Goal: Find specific page/section: Find specific page/section

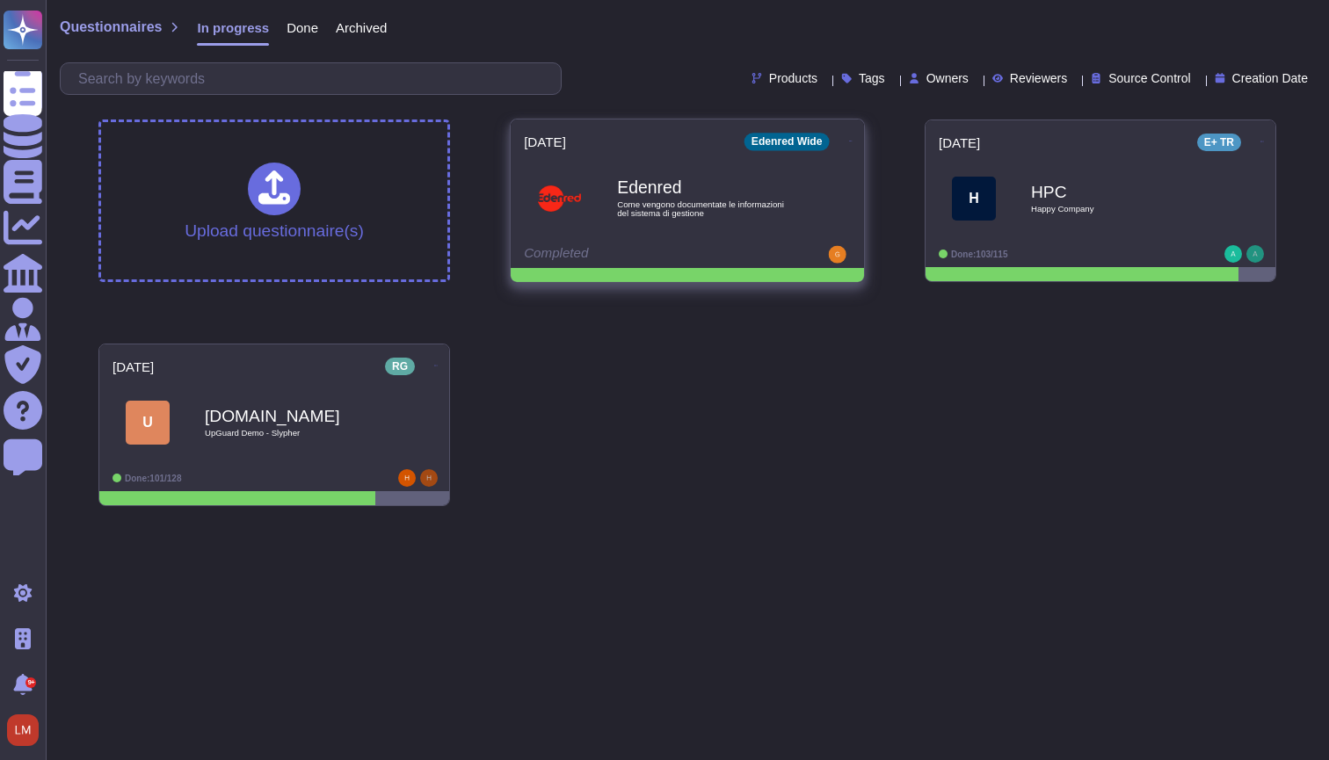
click at [769, 231] on div "Edenred Come vengono documentate le informazioni del sistema di gestione" at bounding box center [706, 198] width 178 height 71
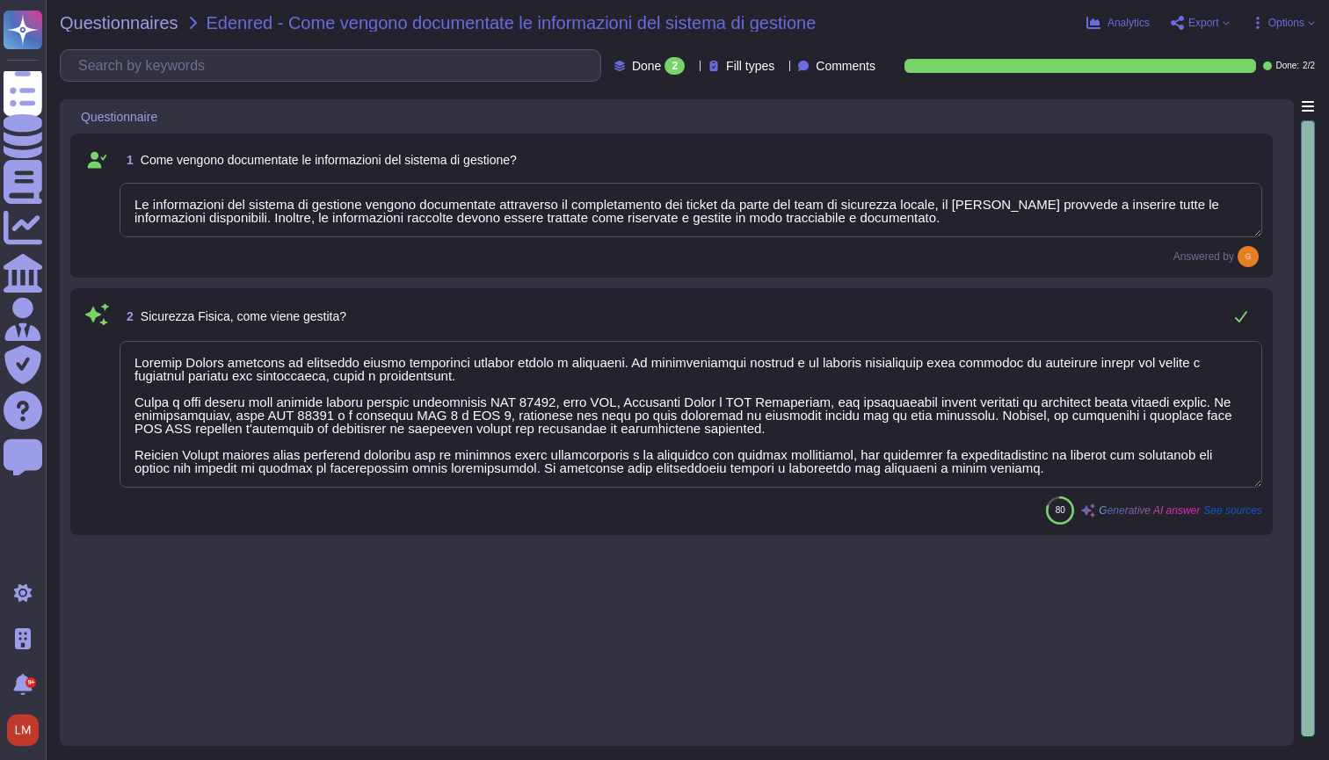
type textarea "Le informazioni del sistema di gestione vengono documentate attraverso il compl…"
type textarea "Loremip Dolors ametcons ad elitseddo eiusmo temporinci utlabor etdolo m aliquae…"
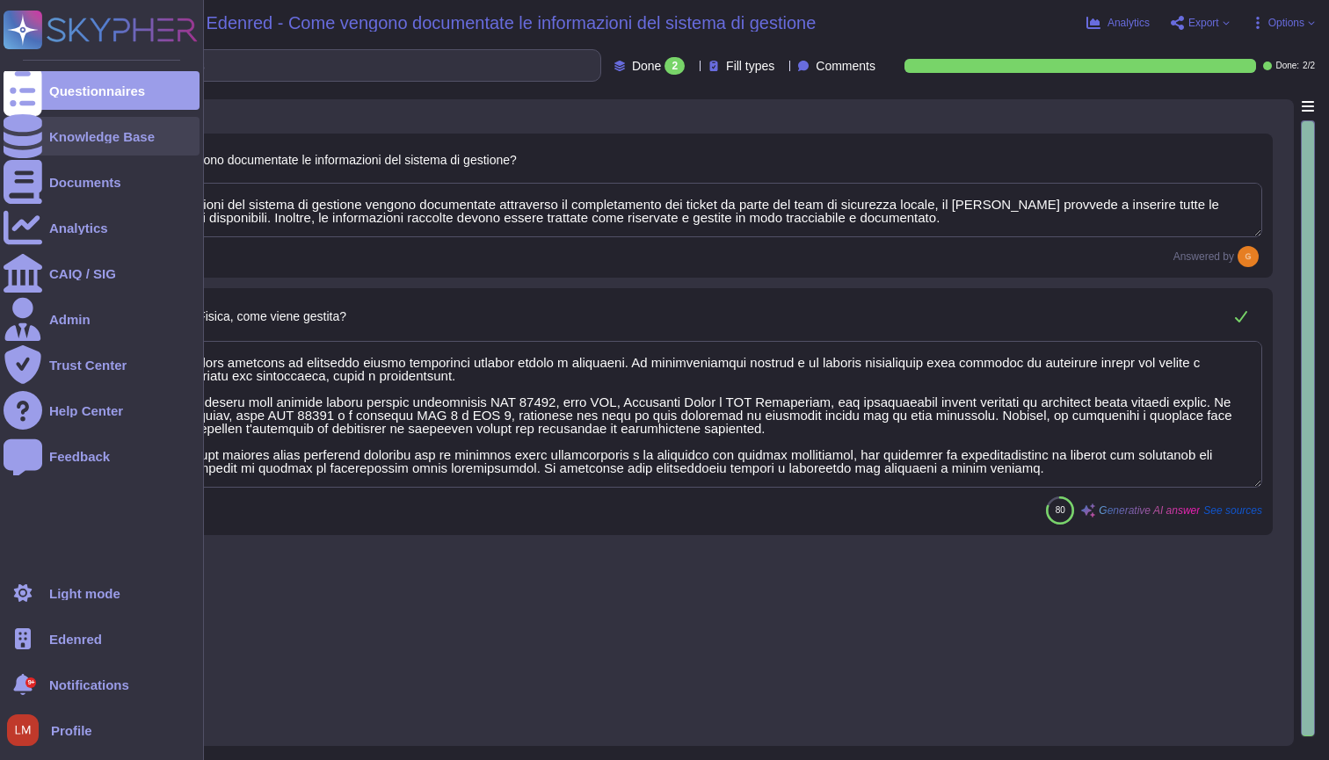
click at [21, 141] on icon at bounding box center [23, 136] width 39 height 44
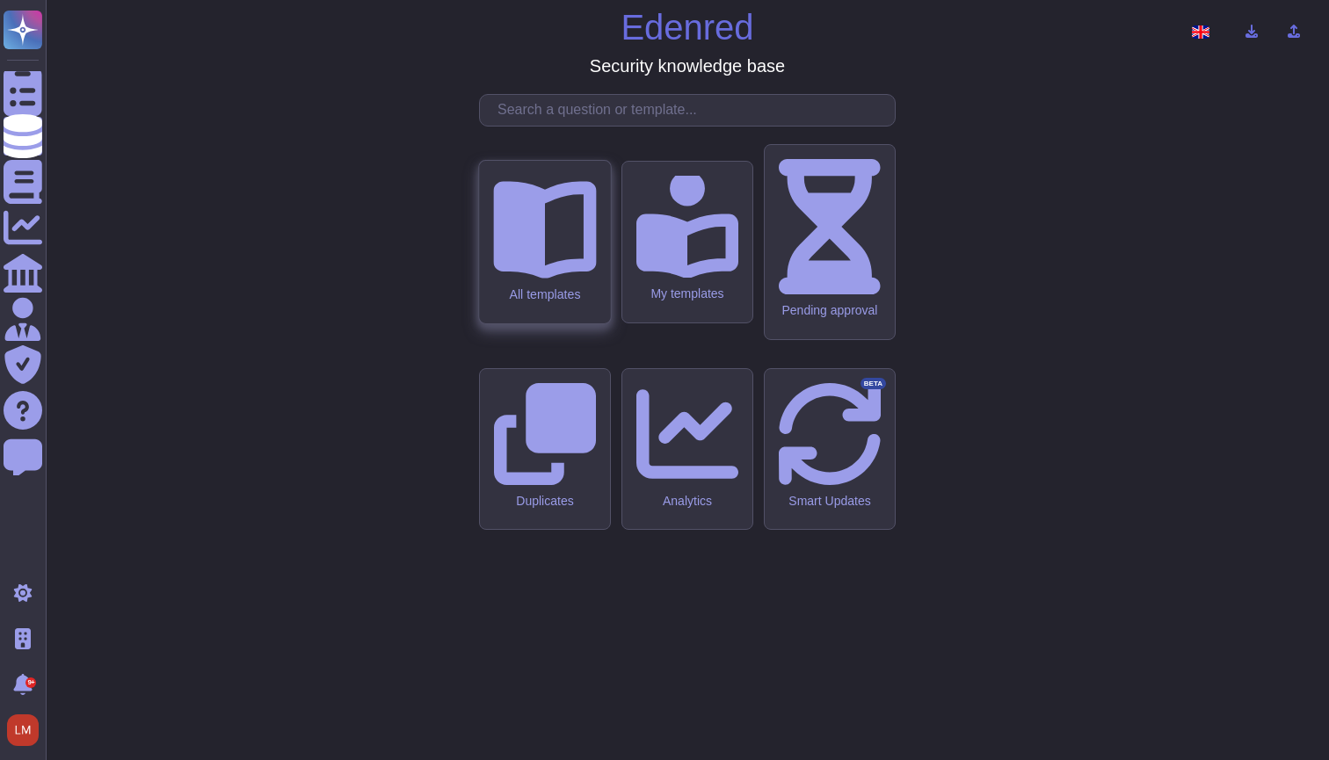
click at [542, 302] on div "All templates" at bounding box center [544, 294] width 103 height 15
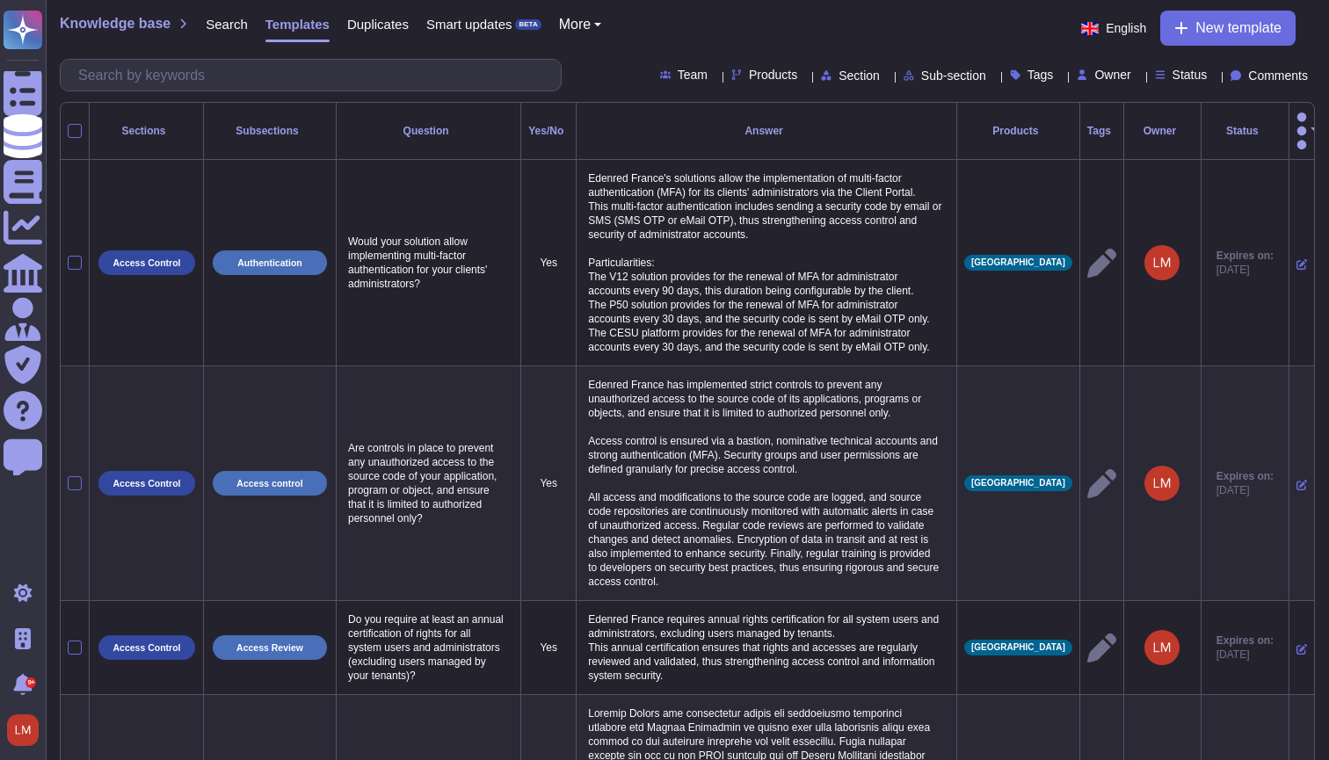
click at [749, 73] on span "Products" at bounding box center [773, 75] width 48 height 12
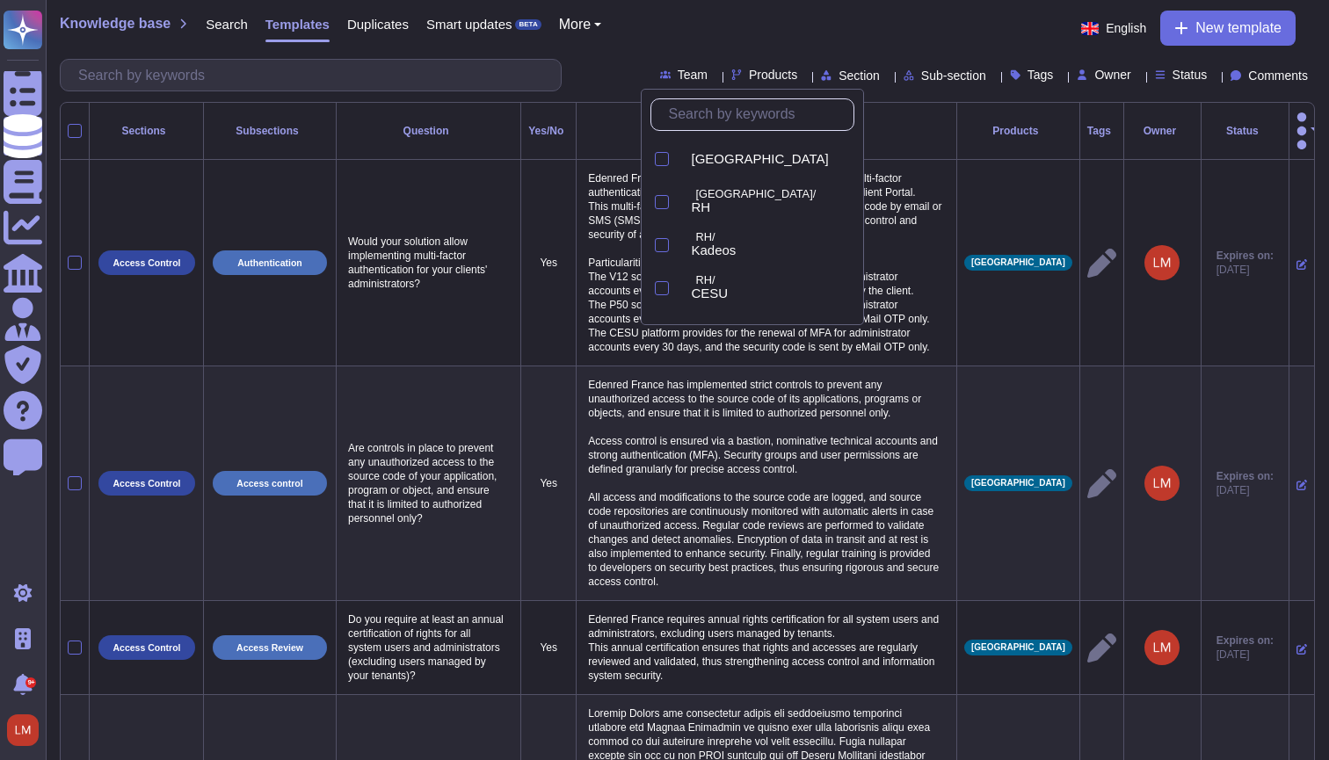
click at [734, 124] on input "text" at bounding box center [756, 114] width 193 height 31
type input "e"
type input "w"
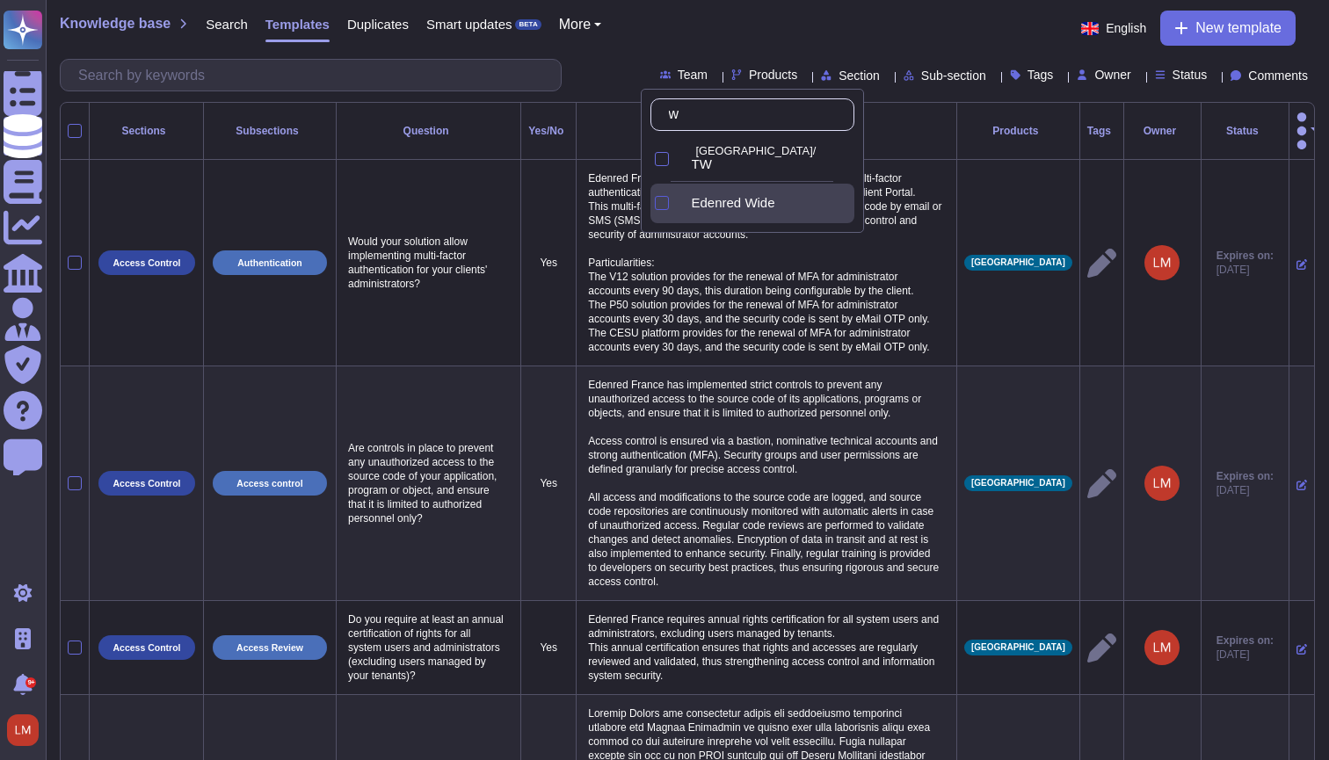
click at [655, 203] on div at bounding box center [662, 203] width 14 height 14
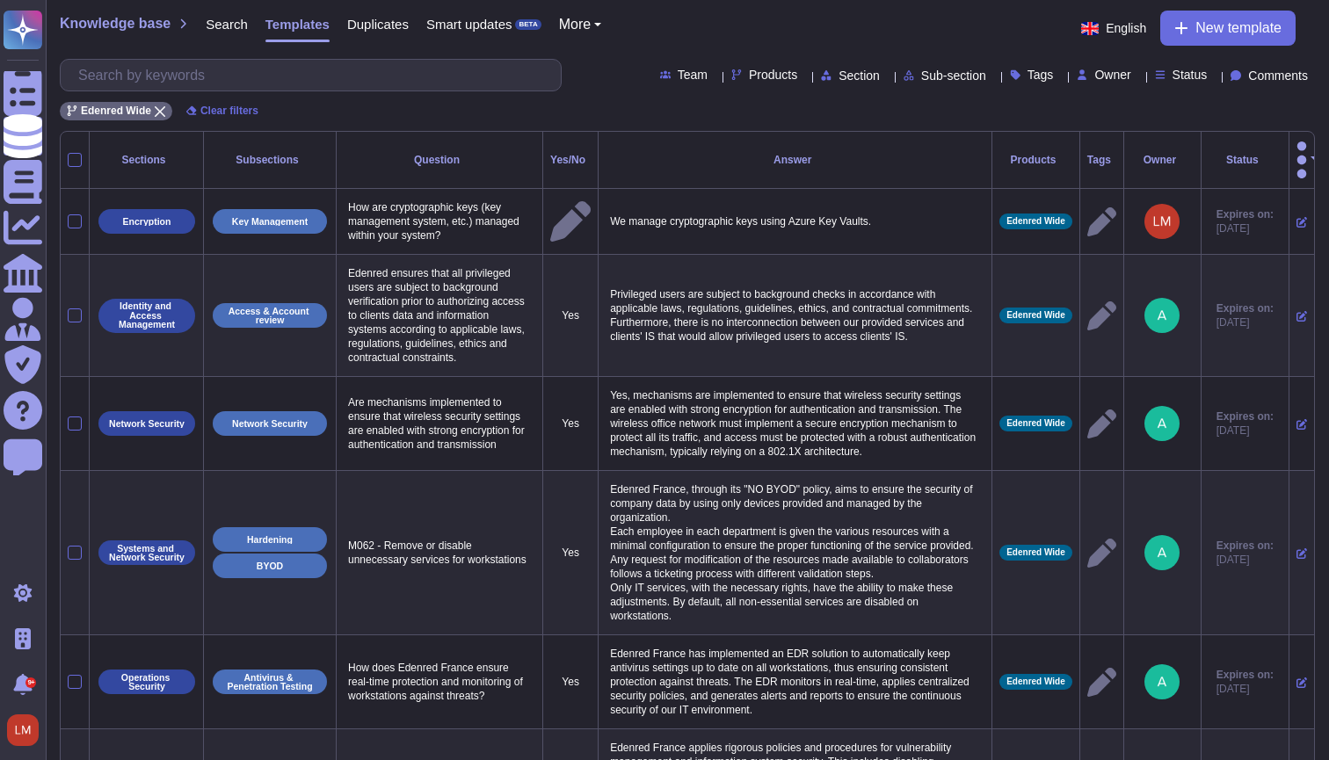
click at [667, 32] on div "Knowledge base Search Templates Duplicates Smart updates BETA More English New …" at bounding box center [687, 28] width 1255 height 35
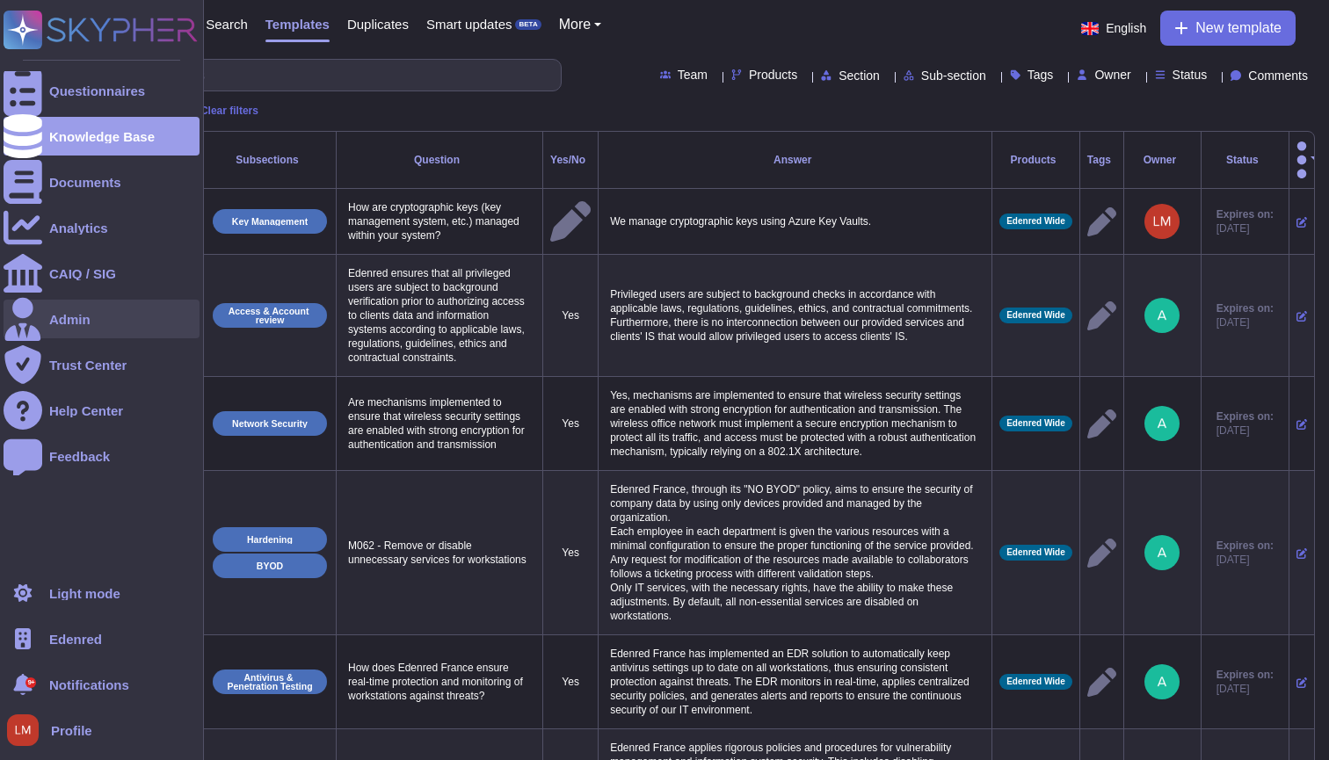
click at [23, 315] on icon at bounding box center [23, 319] width 36 height 43
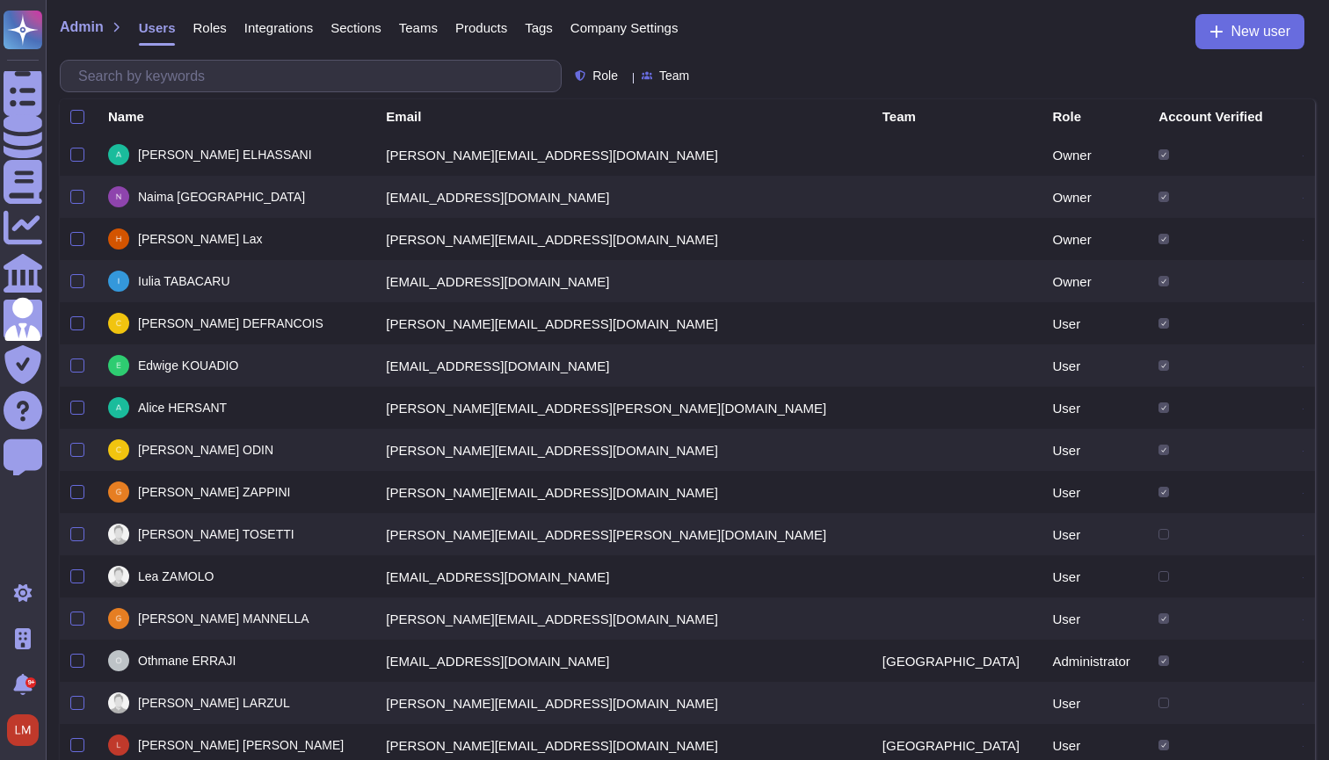
click at [491, 29] on span "Products" at bounding box center [481, 27] width 52 height 13
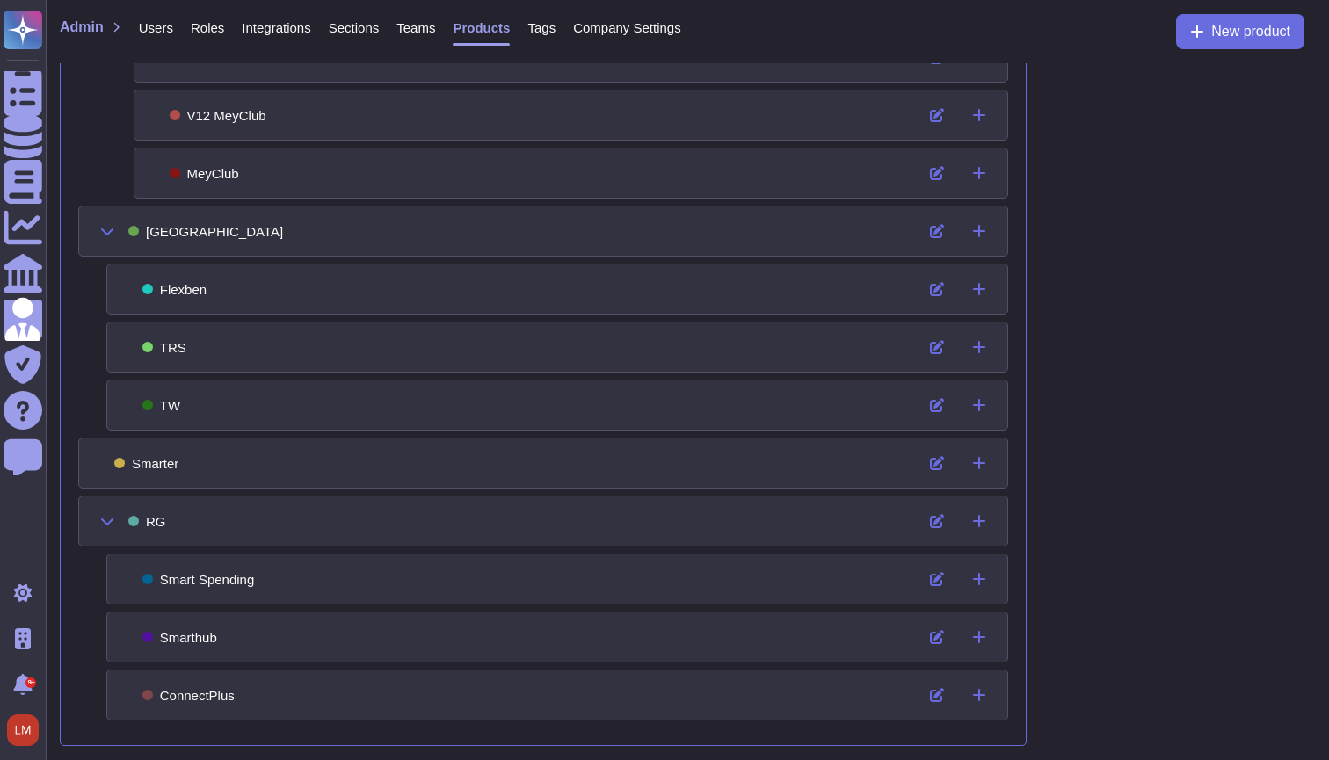
scroll to position [880, 0]
